Goal: Check status: Check status

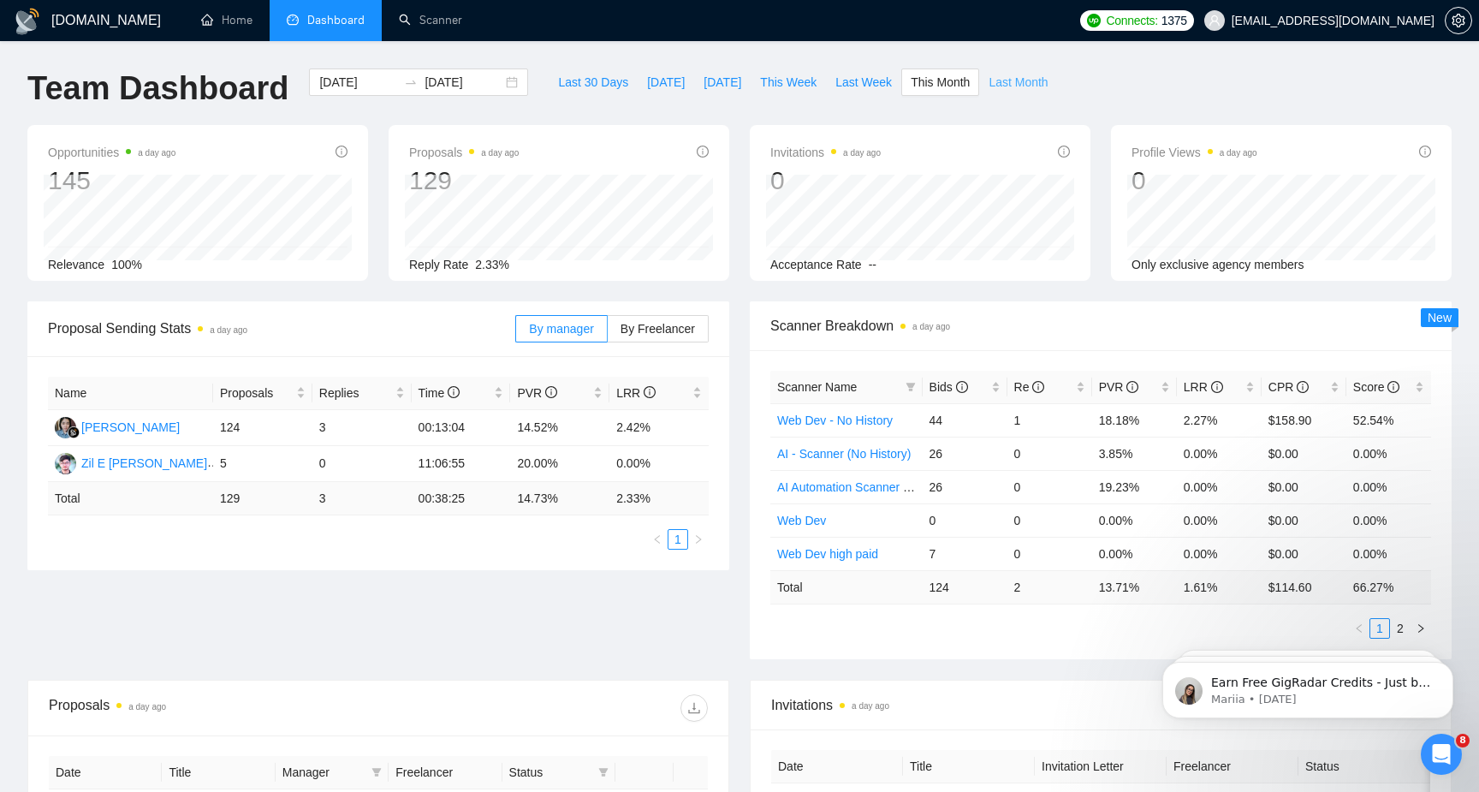
click at [1017, 79] on span "Last Month" at bounding box center [1017, 82] width 59 height 19
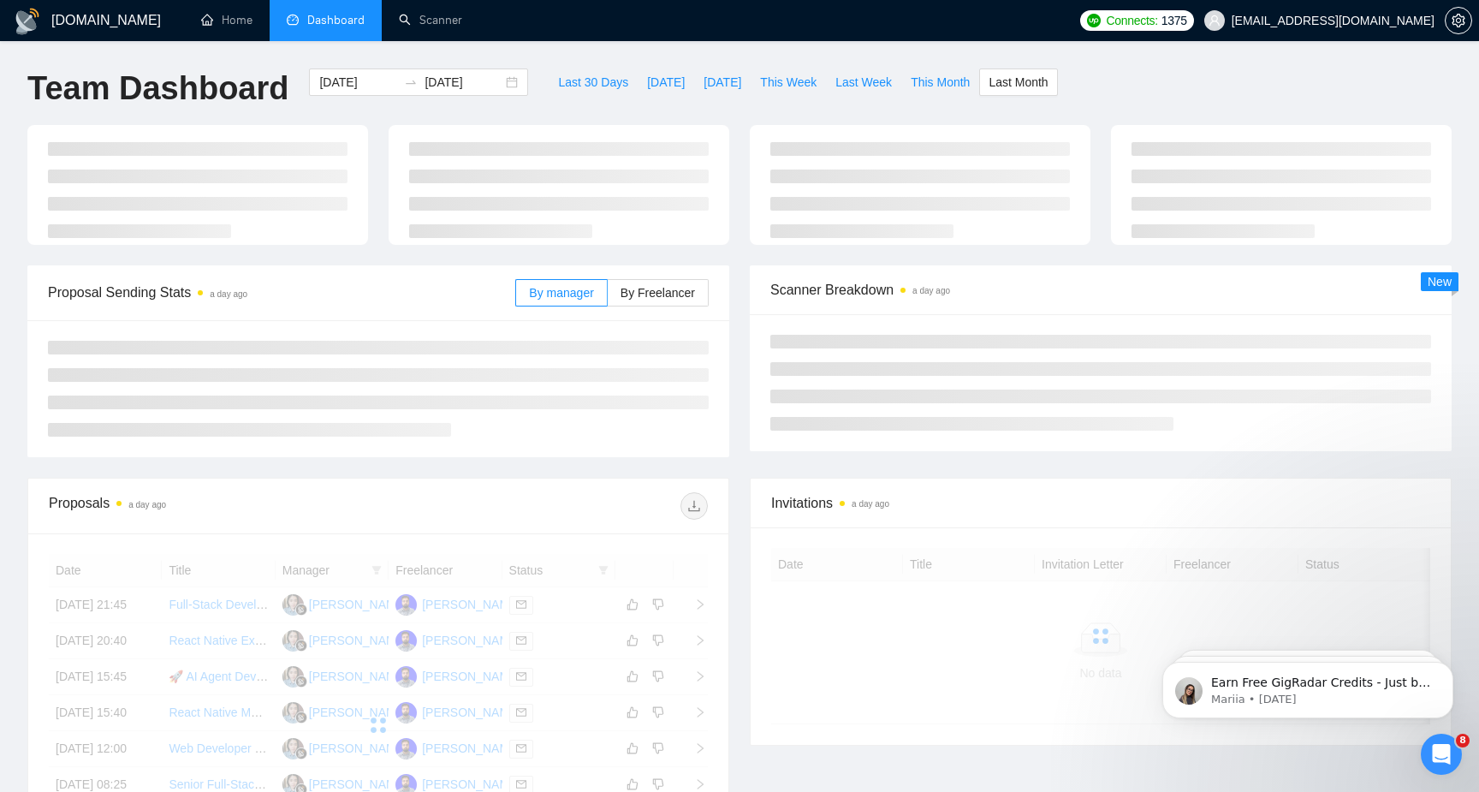
type input "[DATE]"
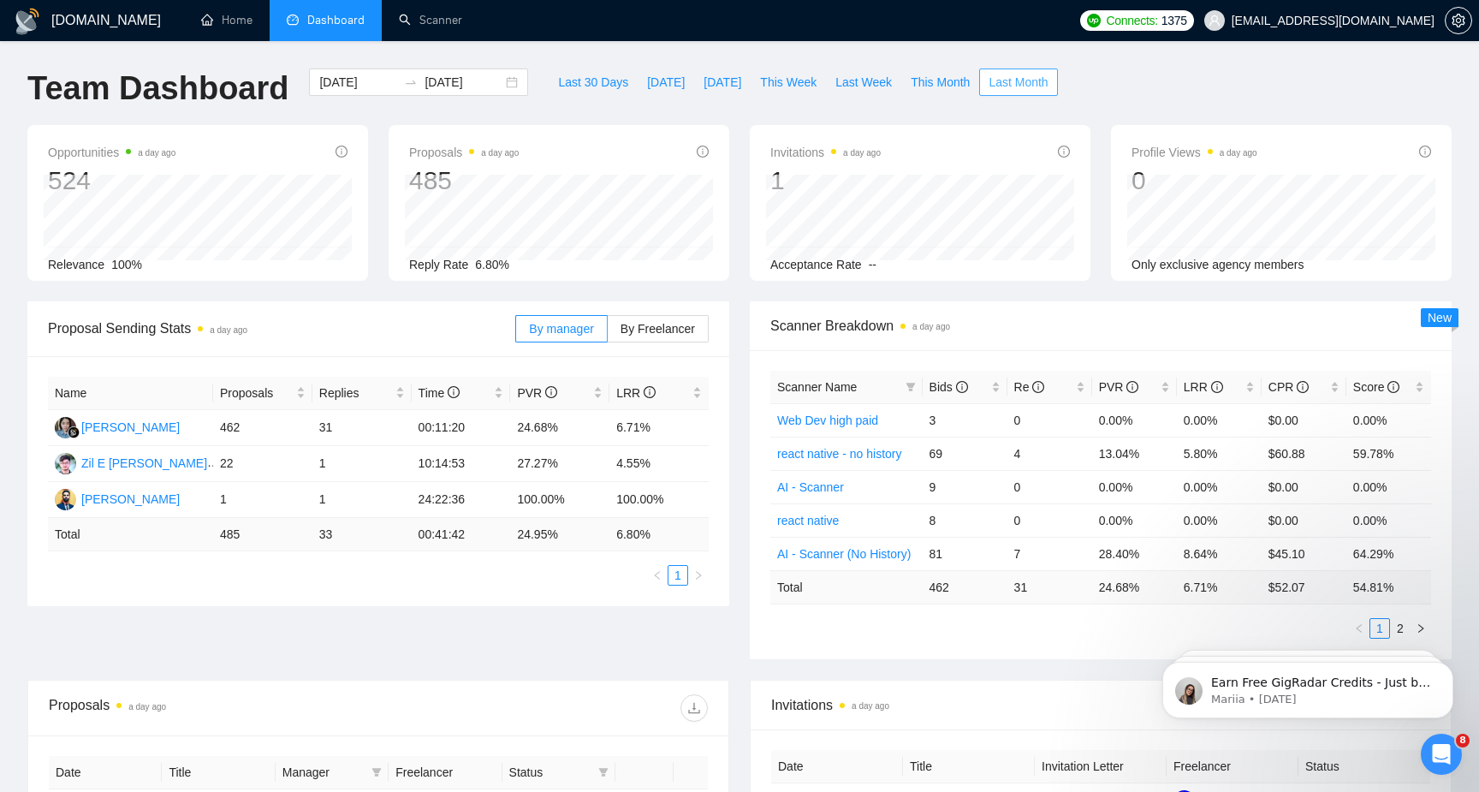
click at [1017, 79] on span "Last Month" at bounding box center [1017, 82] width 59 height 19
click at [740, 89] on span "[DATE]" at bounding box center [722, 82] width 38 height 19
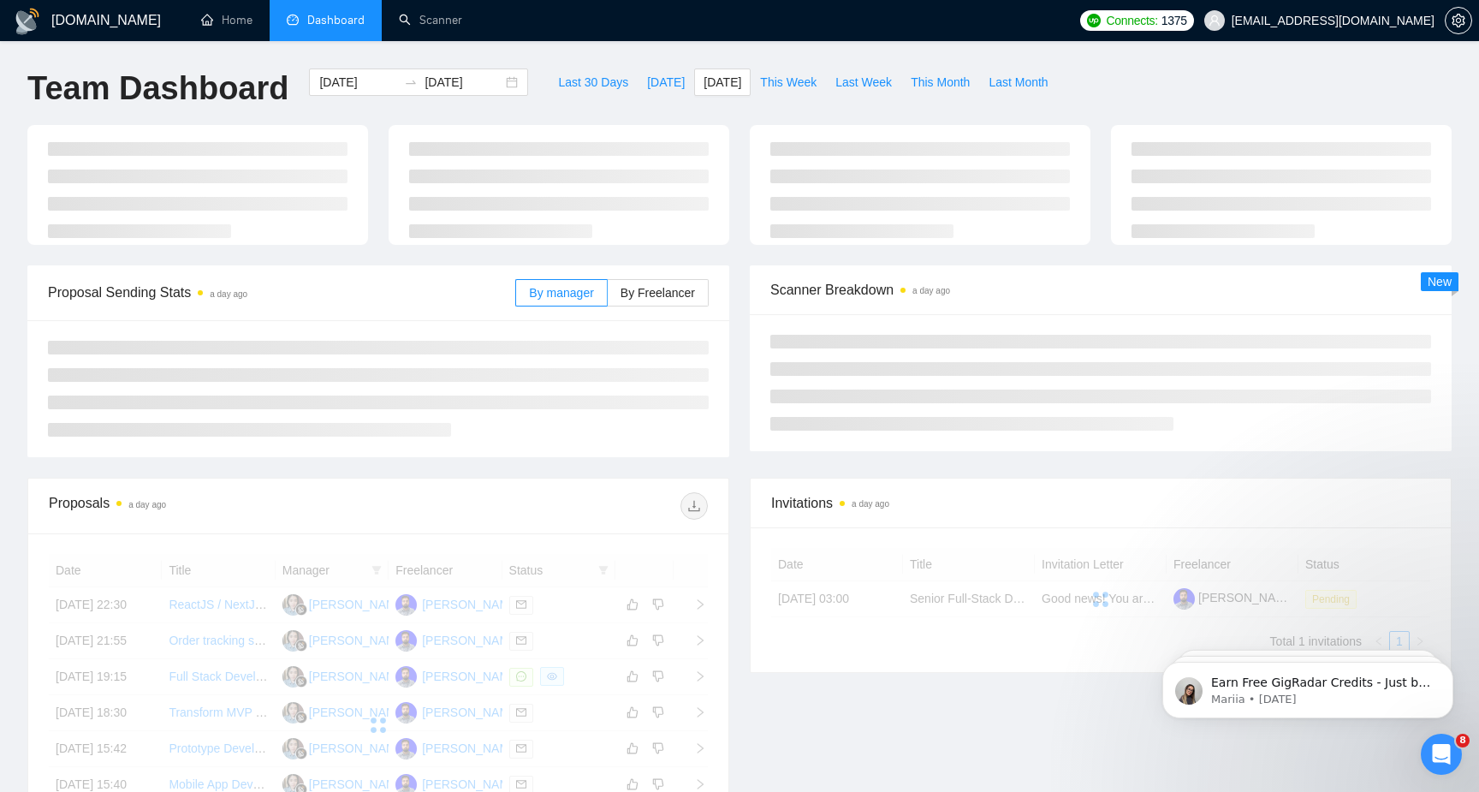
type input "[DATE]"
click at [1023, 85] on span "Last Month" at bounding box center [1017, 82] width 59 height 19
type input "[DATE]"
